Goal: Book appointment/travel/reservation

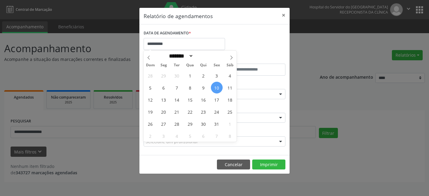
select select "*"
click at [215, 88] on span "10" at bounding box center [217, 88] width 12 height 12
type input "**********"
click at [215, 88] on span "10" at bounding box center [217, 88] width 12 height 12
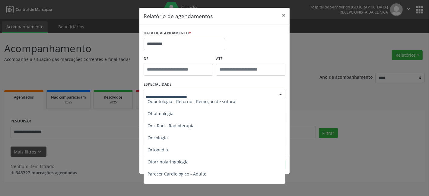
scroll to position [838, 0]
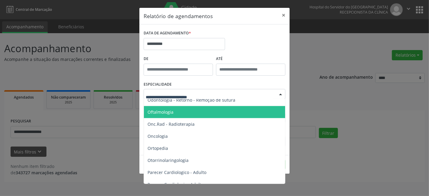
click at [171, 112] on span "Oftalmologia" at bounding box center [161, 112] width 26 height 6
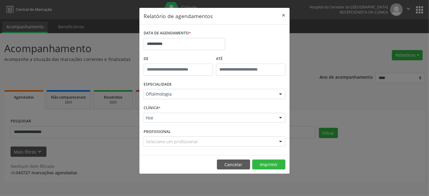
click at [172, 107] on div "CLÍNICA * Hse Hse Nenhum resultado encontrado para: " " Não há nenhuma opção pa…" at bounding box center [214, 116] width 145 height 24
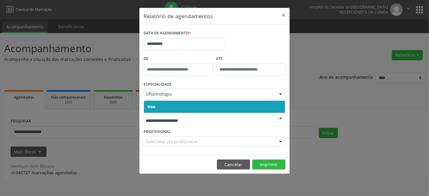
click at [172, 107] on span "Hse" at bounding box center [214, 107] width 141 height 12
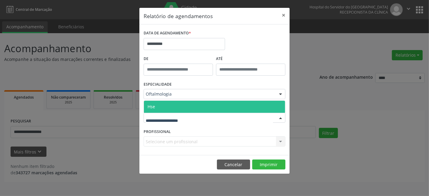
click at [174, 103] on span "Hse" at bounding box center [214, 107] width 141 height 12
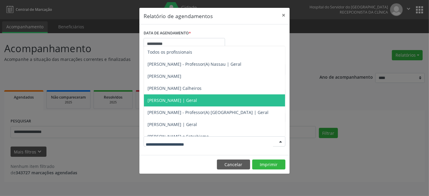
click at [197, 100] on span "[PERSON_NAME] | Geral" at bounding box center [172, 100] width 49 height 6
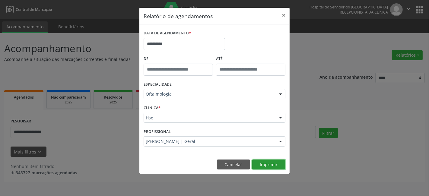
click at [266, 165] on button "Imprimir" at bounding box center [268, 165] width 33 height 10
